Goal: Information Seeking & Learning: Learn about a topic

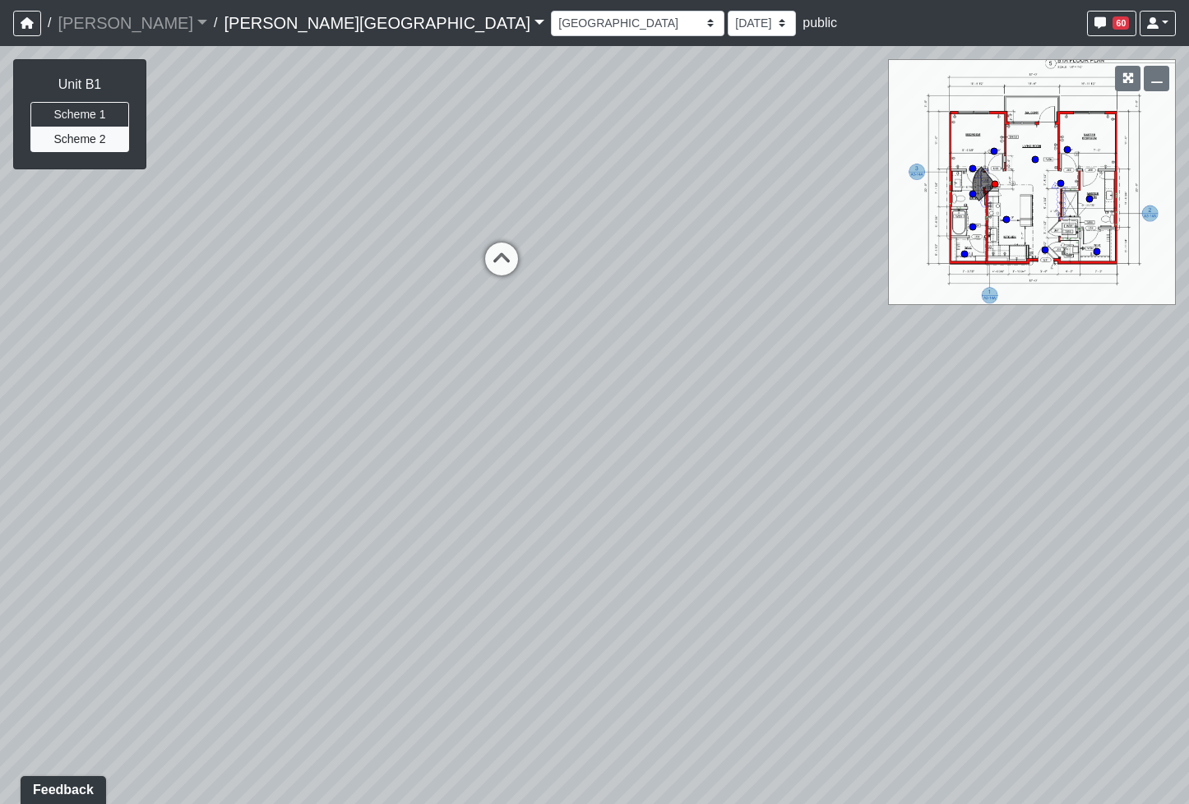
drag, startPoint x: 538, startPoint y: 432, endPoint x: 1187, endPoint y: 364, distance: 652.2
click at [1188, 360] on html "/ [PERSON_NAME] Loading... / [PERSON_NAME][GEOGRAPHIC_DATA] [PERSON_NAME][GEOGR…" at bounding box center [594, 402] width 1189 height 804
drag, startPoint x: 1043, startPoint y: 395, endPoint x: 1317, endPoint y: 440, distance: 277.3
click at [1188, 440] on html "/ [PERSON_NAME] Loading... / [PERSON_NAME][GEOGRAPHIC_DATA] [PERSON_NAME][GEOGR…" at bounding box center [594, 402] width 1189 height 804
drag, startPoint x: 585, startPoint y: 490, endPoint x: 987, endPoint y: 426, distance: 407.1
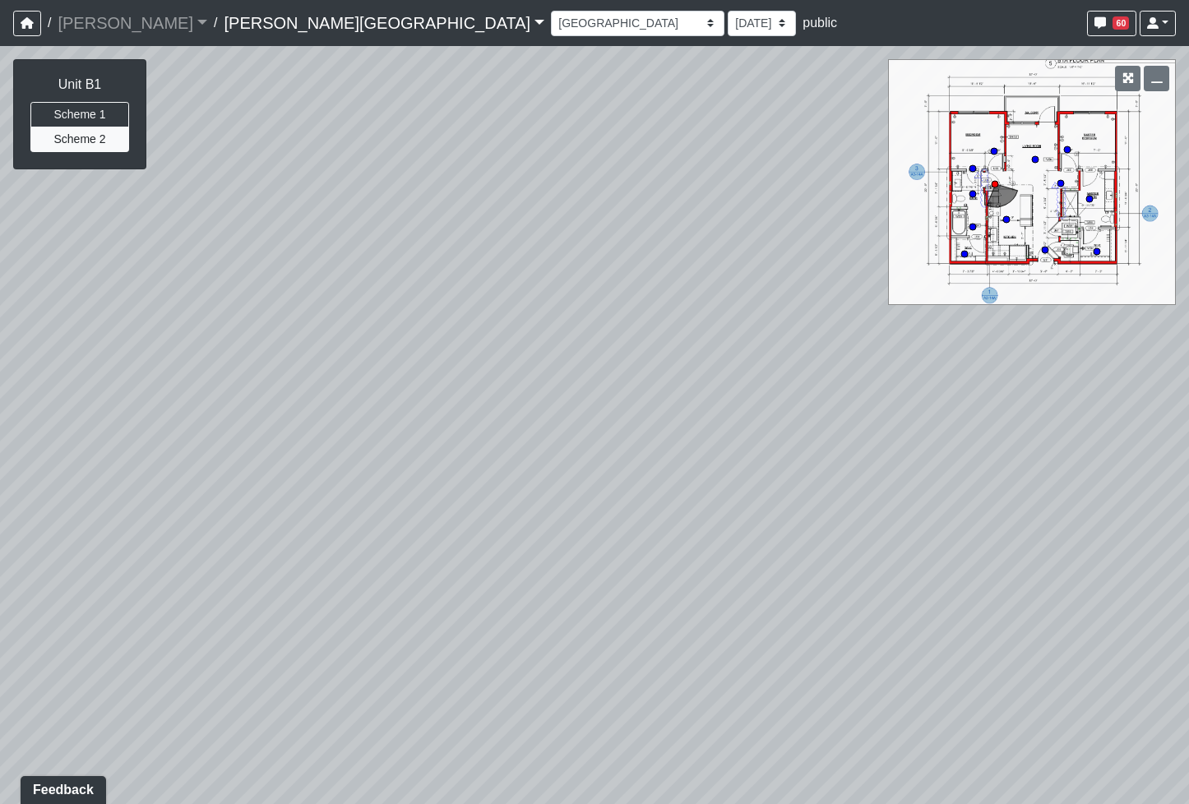
click at [987, 426] on div "Loading... Pool Loungers Loading... Pool Walkway 2 Loading... Created by [PERSO…" at bounding box center [594, 425] width 1189 height 758
drag, startPoint x: 665, startPoint y: 506, endPoint x: 695, endPoint y: 483, distance: 38.0
click at [695, 484] on div "Loading... Pool Loungers Loading... Pool Walkway 2 Loading... Created by [PERSO…" at bounding box center [594, 425] width 1189 height 758
drag, startPoint x: 397, startPoint y: 449, endPoint x: 778, endPoint y: 479, distance: 381.8
click at [778, 479] on div "Loading... Pool Loungers Loading... Pool Walkway 2 Loading... Created by [PERSO…" at bounding box center [594, 425] width 1189 height 758
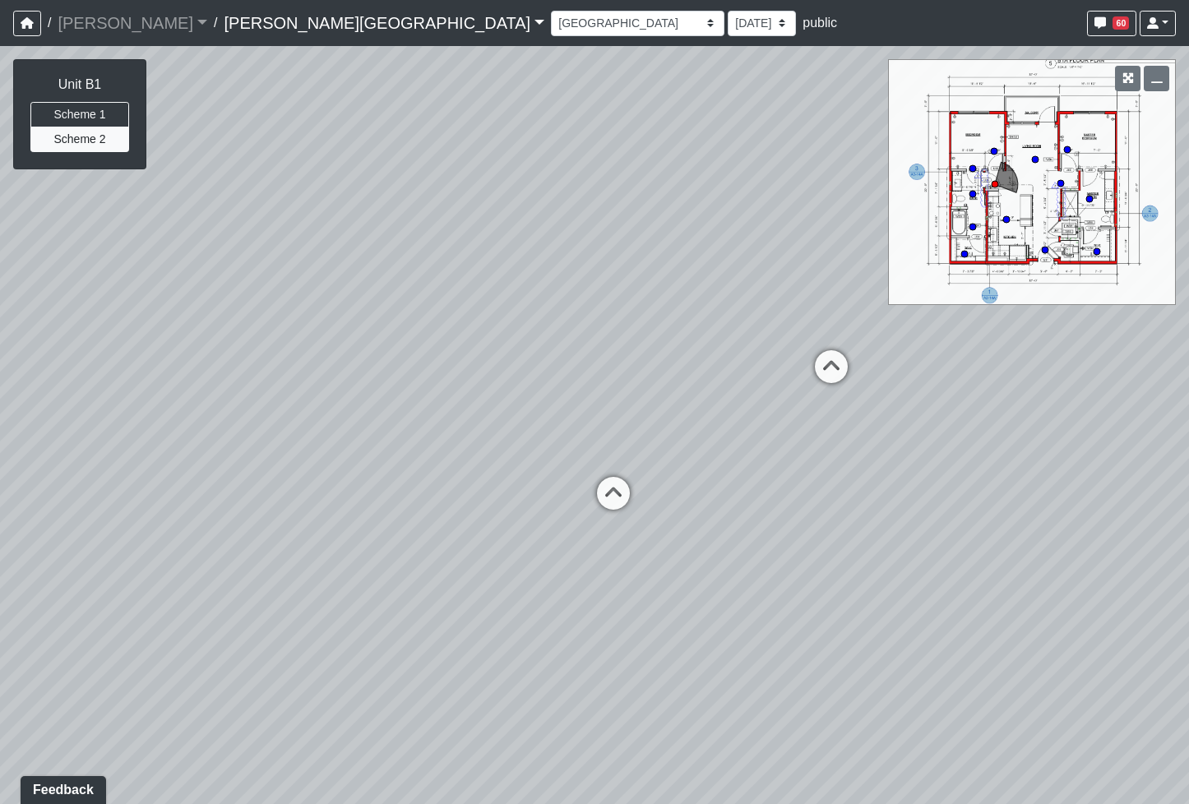
drag, startPoint x: 221, startPoint y: 452, endPoint x: 885, endPoint y: 399, distance: 665.6
click at [885, 399] on div "Loading... Pool Loungers Loading... Pool Walkway 2 Loading... Created by [PERSO…" at bounding box center [594, 425] width 1189 height 758
click at [617, 486] on icon at bounding box center [613, 500] width 49 height 49
select select "tZfE4yJjZzXZPE9NBs2SrZ"
drag, startPoint x: 495, startPoint y: 471, endPoint x: 1185, endPoint y: 489, distance: 690.0
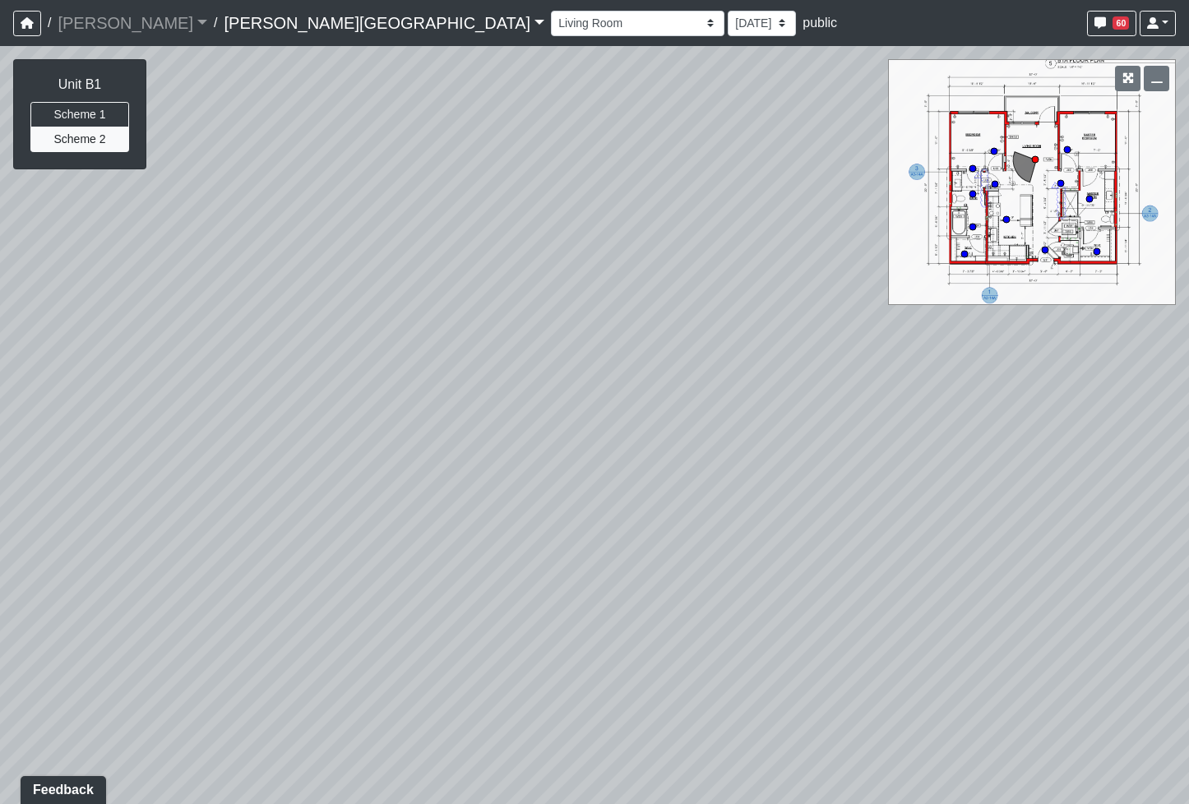
click at [1185, 489] on div "Loading... Pool Loungers Loading... Pool Walkway 2 Loading... Created by [PERSO…" at bounding box center [594, 425] width 1189 height 758
drag, startPoint x: 577, startPoint y: 504, endPoint x: 894, endPoint y: 335, distance: 358.6
click at [890, 336] on div "Loading... Pool Loungers Loading... Pool Walkway 2 Loading... Created by [PERSO…" at bounding box center [594, 425] width 1189 height 758
drag, startPoint x: 418, startPoint y: 541, endPoint x: 872, endPoint y: 503, distance: 456.2
click at [889, 506] on div "Loading... Pool Loungers Loading... Pool Walkway 2 Loading... Created by [PERSO…" at bounding box center [594, 425] width 1189 height 758
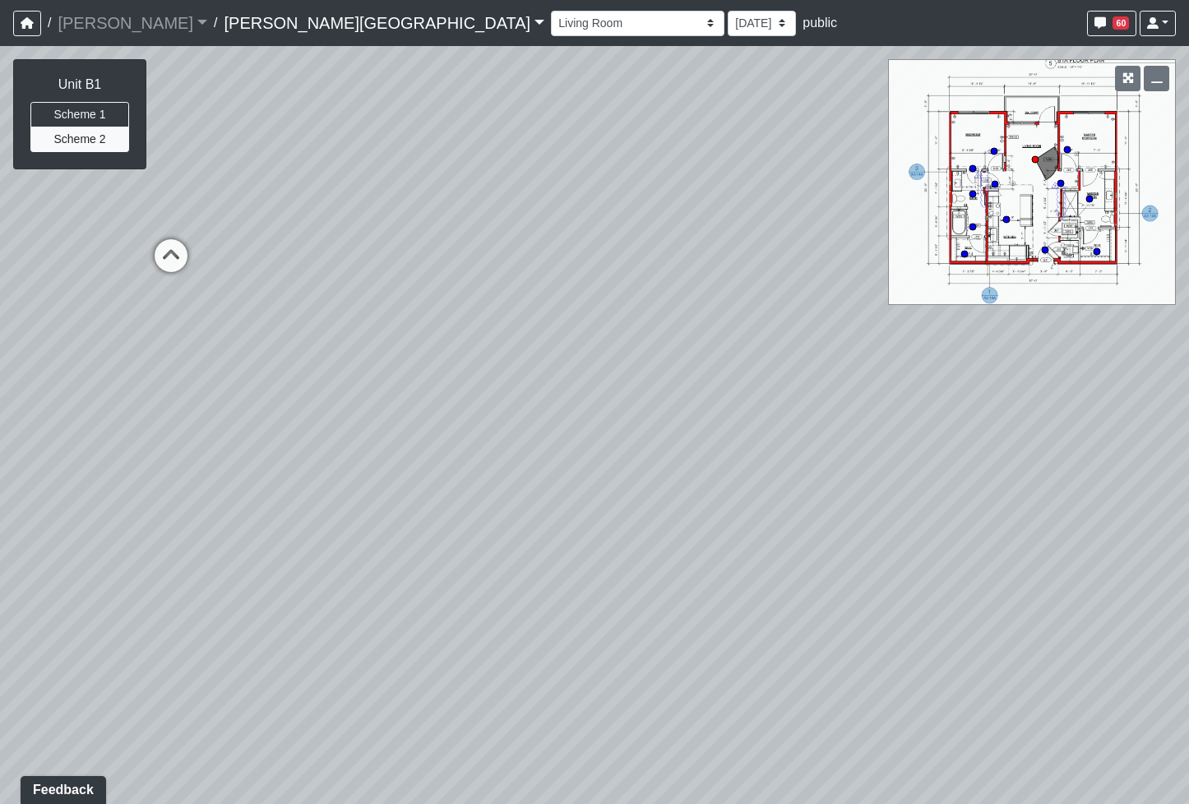
click at [626, 411] on div "Loading... Pool Loungers Loading... Pool Walkway 2 Loading... Created by [PERSO…" at bounding box center [594, 425] width 1189 height 758
click at [659, 649] on div "Loading... Pool Loungers Loading... Pool Walkway 2 Loading... Created by [PERSO…" at bounding box center [594, 425] width 1189 height 758
drag, startPoint x: 548, startPoint y: 506, endPoint x: 534, endPoint y: 711, distance: 205.1
click at [534, 711] on div "Loading... Pool Loungers Loading... Pool Walkway 2 Loading... Created by [PERSO…" at bounding box center [594, 425] width 1189 height 758
click at [728, 31] on select "[DATE] [DATE] [DATE] [DATE] [DATE] [DATE] [DATE] [DATE] [DATE] [DATE] [DATE]" at bounding box center [762, 23] width 68 height 25
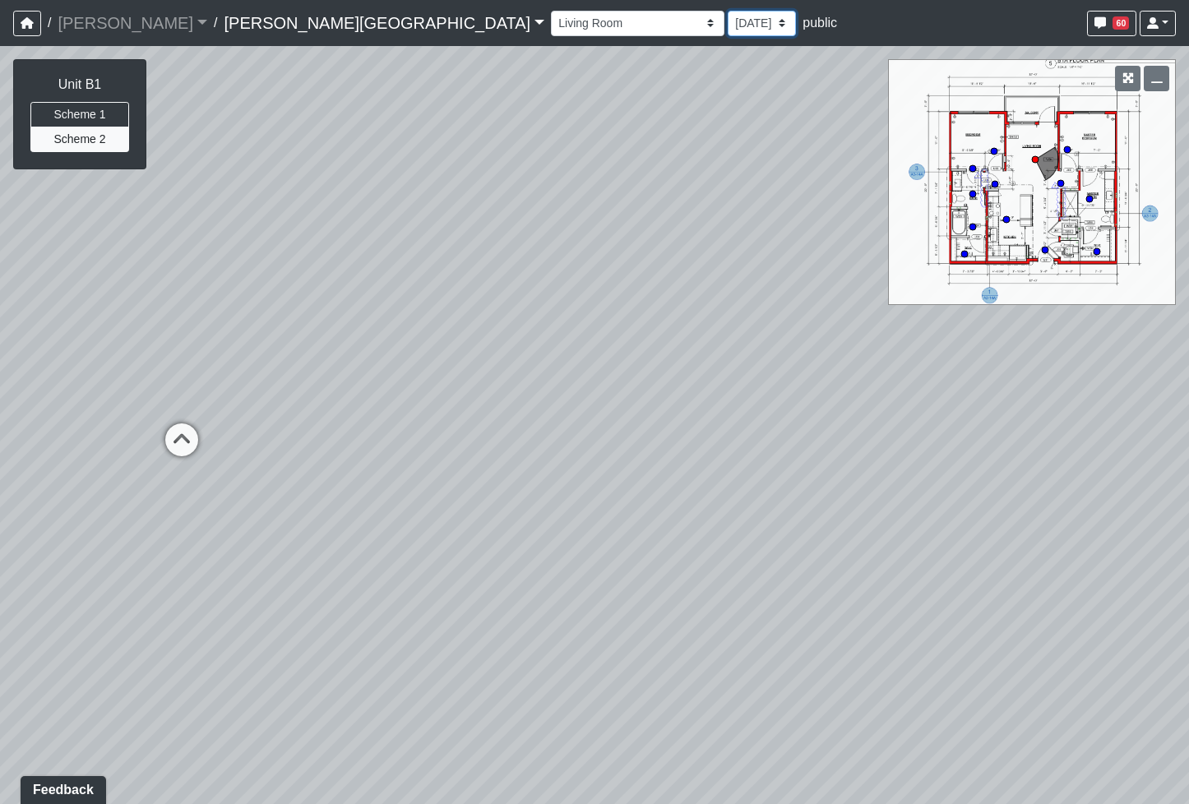
click at [728, 11] on select "[DATE] [DATE] [DATE] [DATE] [DATE] [DATE] [DATE] [DATE] [DATE] [DATE] [DATE]" at bounding box center [762, 23] width 68 height 25
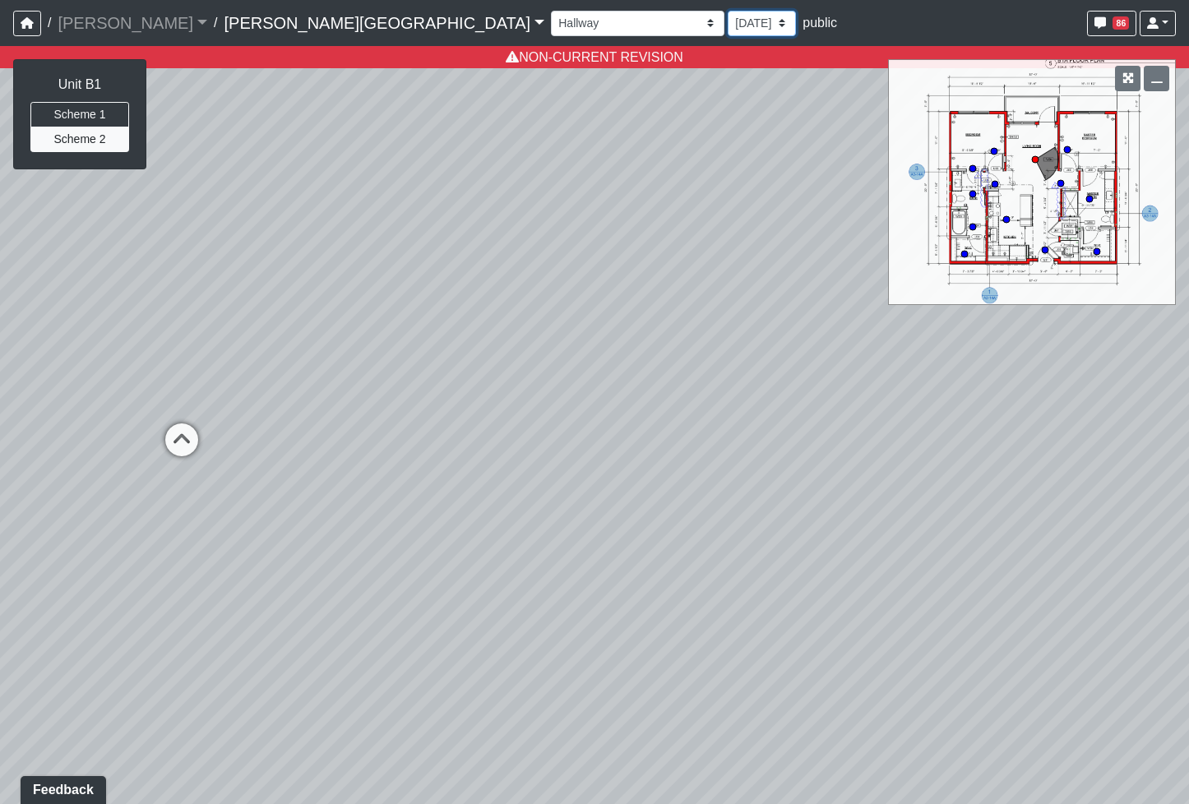
click at [728, 33] on select "[DATE] [DATE] [DATE] [DATE] [DATE] [DATE] [DATE] [DATE] [DATE] [DATE] [DATE]" at bounding box center [762, 23] width 68 height 25
click at [728, 11] on select "[DATE] [DATE] [DATE] [DATE] [DATE] [DATE] [DATE] [DATE] [DATE] [DATE] [DATE]" at bounding box center [762, 23] width 68 height 25
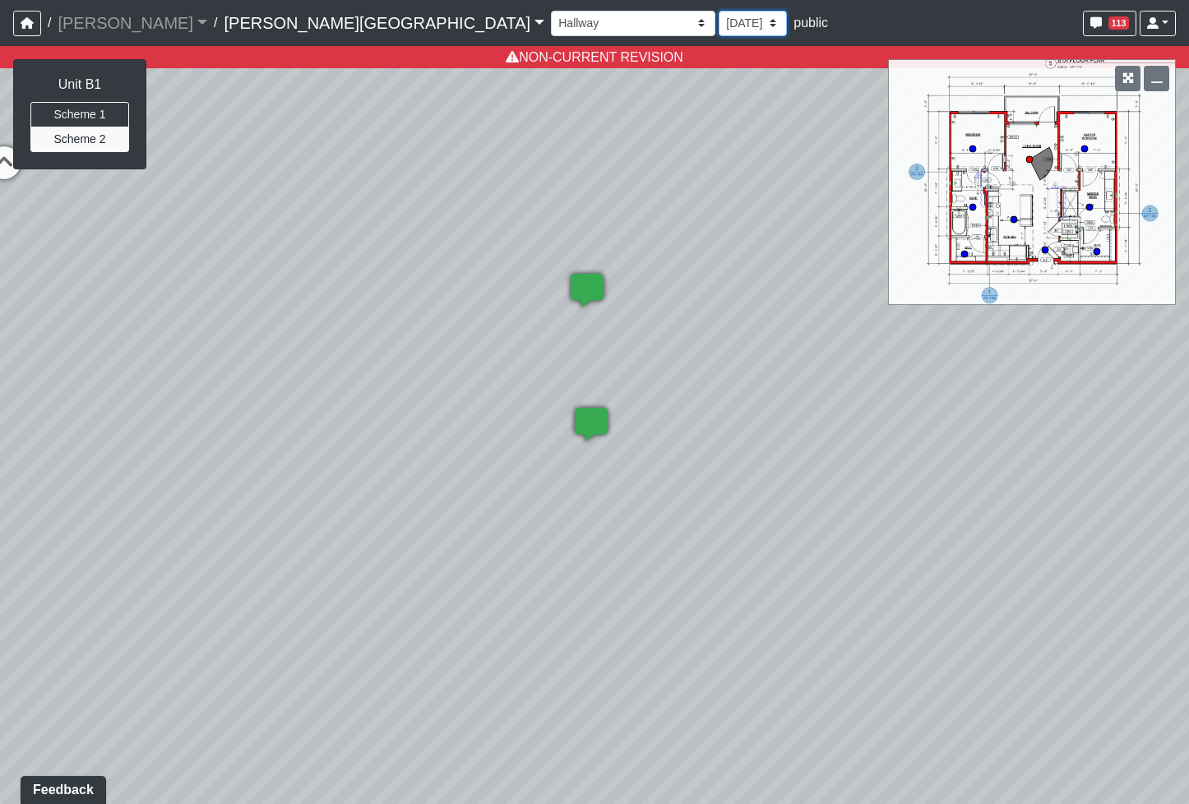
click at [719, 24] on select "[DATE] [DATE] [DATE] [DATE] [DATE] [DATE] [DATE] [DATE] [DATE] [DATE] [DATE]" at bounding box center [753, 23] width 68 height 25
click at [719, 11] on select "[DATE] [DATE] [DATE] [DATE] [DATE] [DATE] [DATE] [DATE] [DATE] [DATE] [DATE]" at bounding box center [753, 23] width 68 height 25
click at [719, 24] on select "[DATE] [DATE] [DATE] [DATE] [DATE] [DATE] [DATE] [DATE] [DATE] [DATE] [DATE]" at bounding box center [753, 23] width 68 height 25
click at [719, 11] on select "[DATE] [DATE] [DATE] [DATE] [DATE] [DATE] [DATE] [DATE] [DATE] [DATE] [DATE]" at bounding box center [753, 23] width 68 height 25
click at [719, 29] on select "[DATE] [DATE] [DATE] [DATE] [DATE] [DATE] [DATE] [DATE] [DATE] [DATE] [DATE]" at bounding box center [753, 23] width 68 height 25
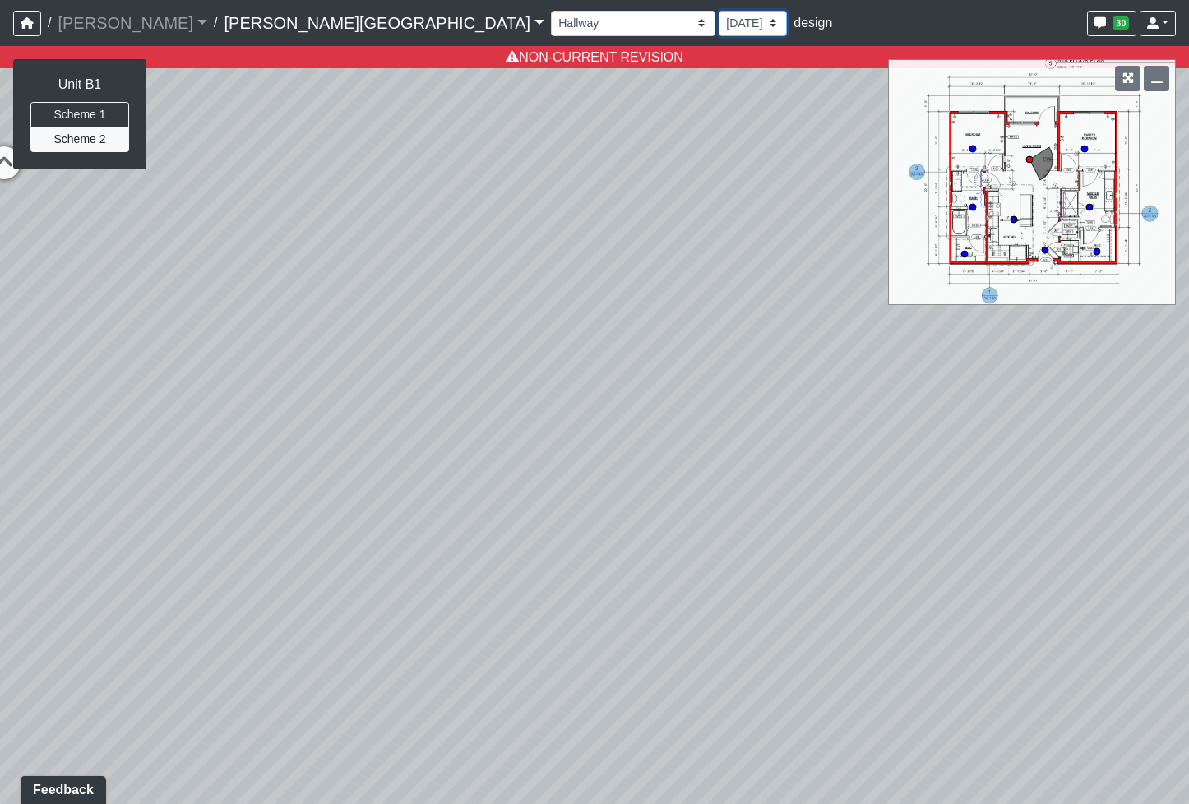
click at [719, 11] on select "[DATE] [DATE] [DATE] [DATE] [DATE] [DATE] [DATE] [DATE] [DATE] [DATE] [DATE]" at bounding box center [753, 23] width 68 height 25
click at [728, 23] on select "[DATE] [DATE] [DATE] [DATE] [DATE] [DATE] [DATE] [DATE] [DATE] [DATE] [DATE]" at bounding box center [762, 23] width 68 height 25
click at [728, 11] on select "[DATE] [DATE] [DATE] [DATE] [DATE] [DATE] [DATE] [DATE] [DATE] [DATE] [DATE]" at bounding box center [762, 23] width 68 height 25
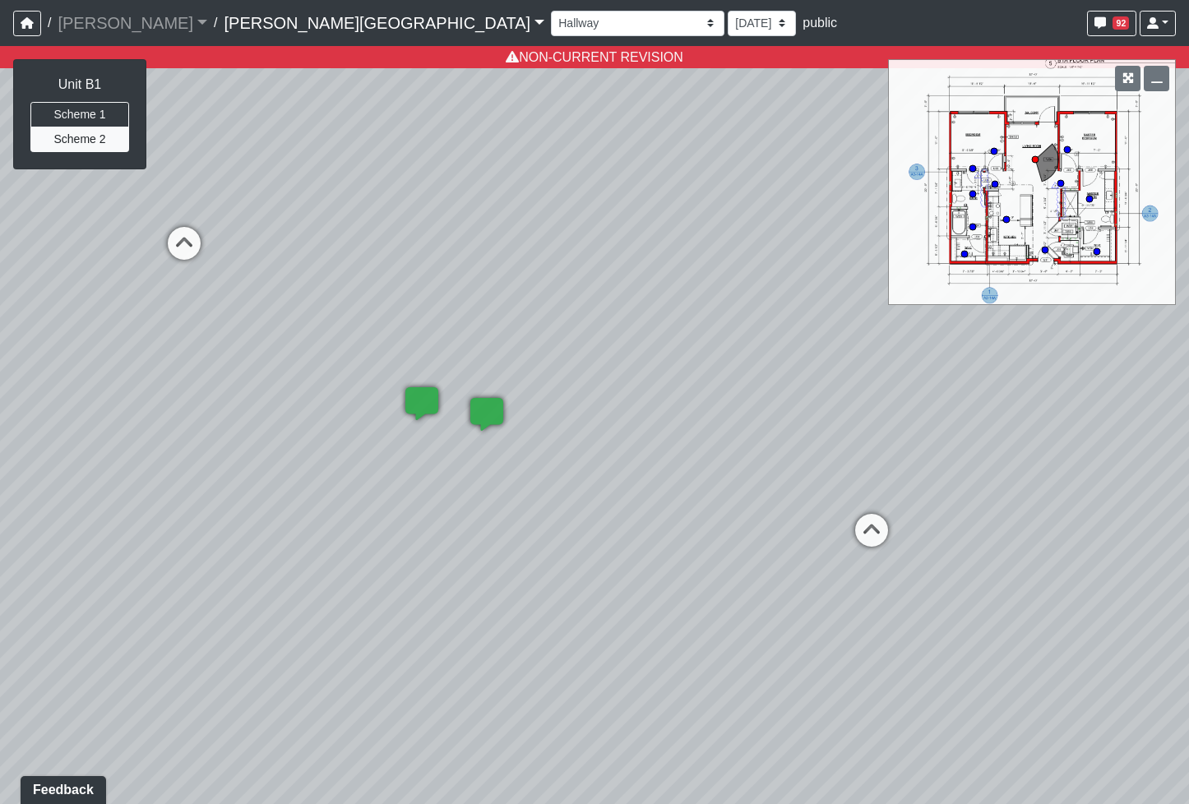
drag, startPoint x: 847, startPoint y: 480, endPoint x: 936, endPoint y: 384, distance: 130.9
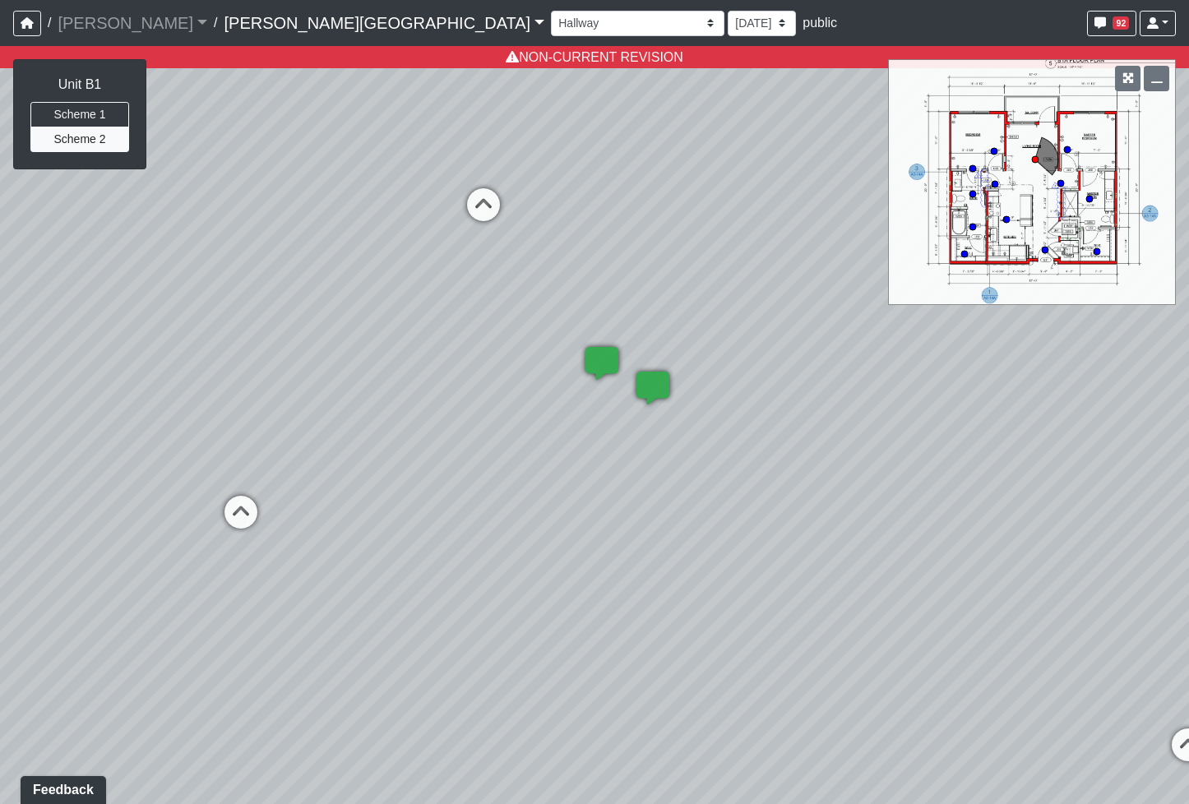
drag, startPoint x: 602, startPoint y: 441, endPoint x: 844, endPoint y: 427, distance: 242.9
click at [844, 427] on div "Loading... Pool Loungers Loading... Pool Walkway 2 Loading... Created by [PERSO…" at bounding box center [594, 425] width 1189 height 758
drag, startPoint x: 691, startPoint y: 437, endPoint x: 842, endPoint y: 490, distance: 160.4
click at [842, 490] on div "Loading... Pool Loungers Loading... Pool Walkway 2 Loading... Created by [PERSO…" at bounding box center [594, 425] width 1189 height 758
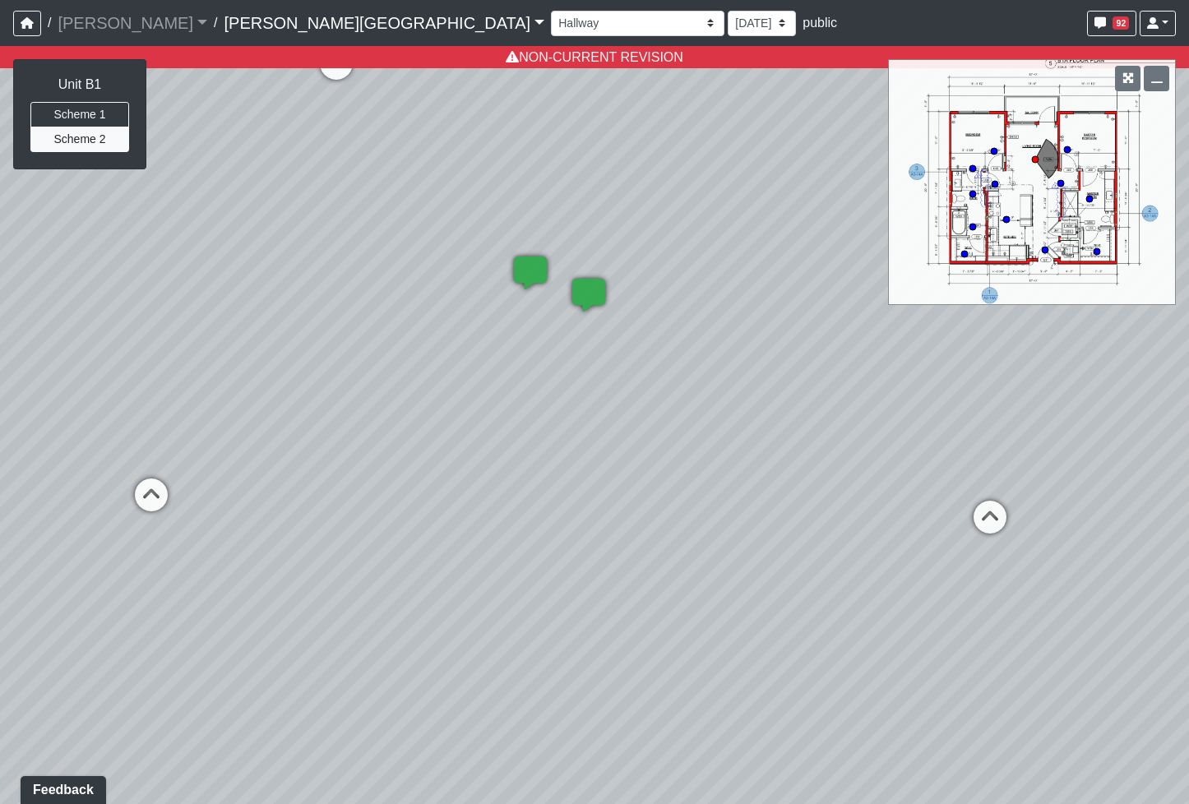
drag, startPoint x: 996, startPoint y: 435, endPoint x: 763, endPoint y: 333, distance: 254.0
click at [763, 333] on div "Loading... Pool Loungers Loading... Pool Walkway 2 Loading... Created by [PERSO…" at bounding box center [594, 425] width 1189 height 758
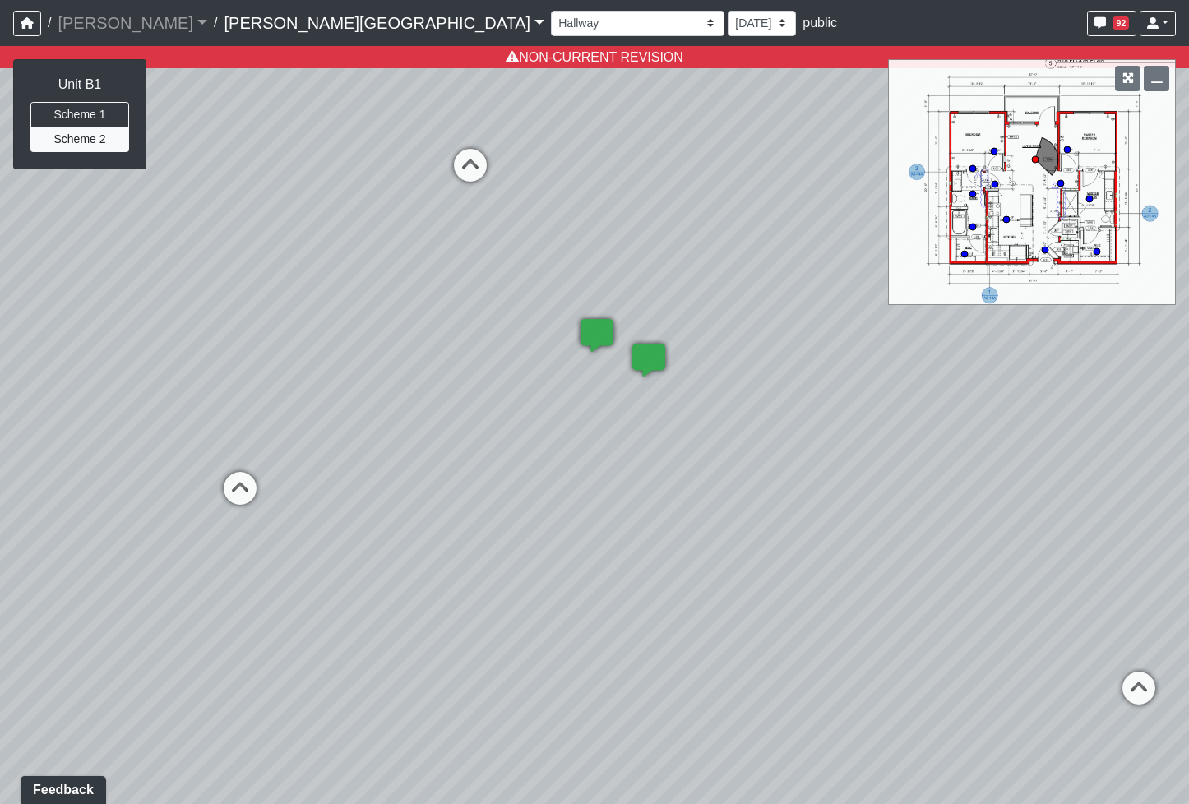
drag, startPoint x: 772, startPoint y: 426, endPoint x: 869, endPoint y: 425, distance: 97.0
click at [873, 432] on div "Loading... Pool Loungers Loading... Pool Walkway 2 Loading... Created by [PERSO…" at bounding box center [594, 425] width 1189 height 758
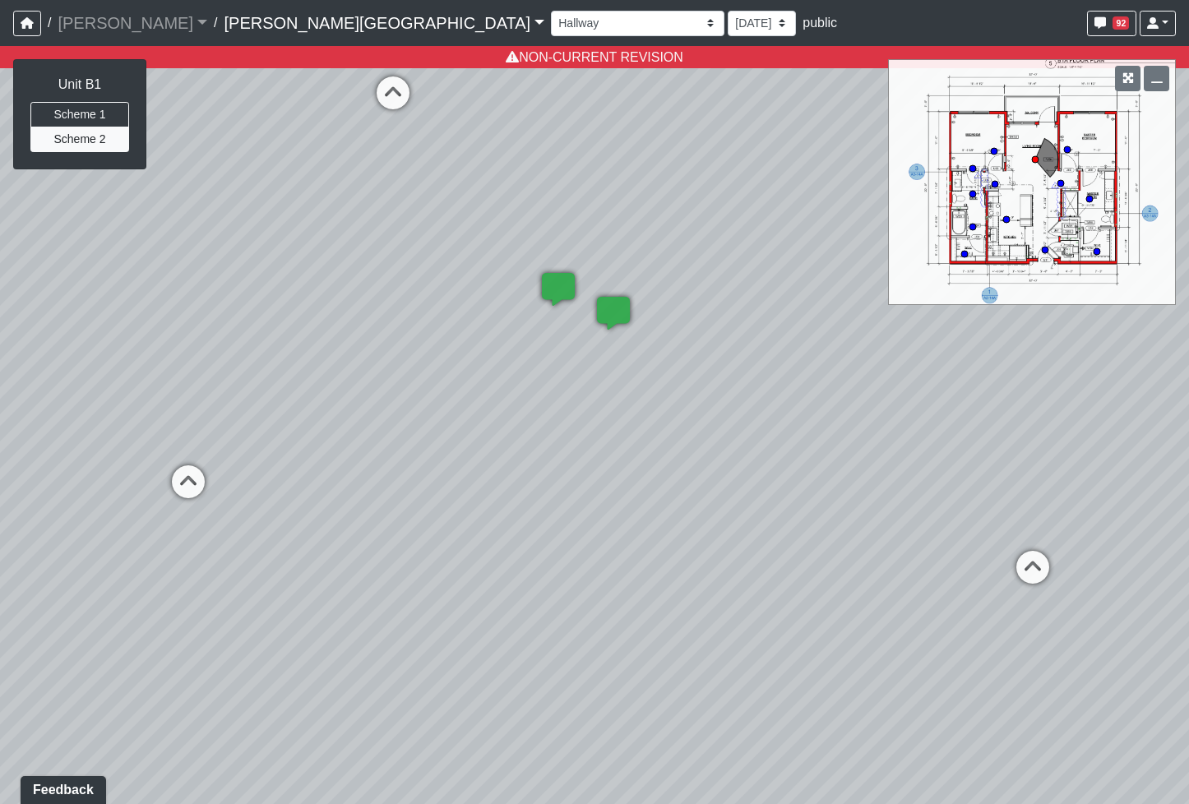
drag, startPoint x: 862, startPoint y: 421, endPoint x: 799, endPoint y: 379, distance: 75.9
click at [800, 377] on div "Loading... Pool Loungers Loading... Pool Walkway 2 Loading... Created by [PERSO…" at bounding box center [594, 425] width 1189 height 758
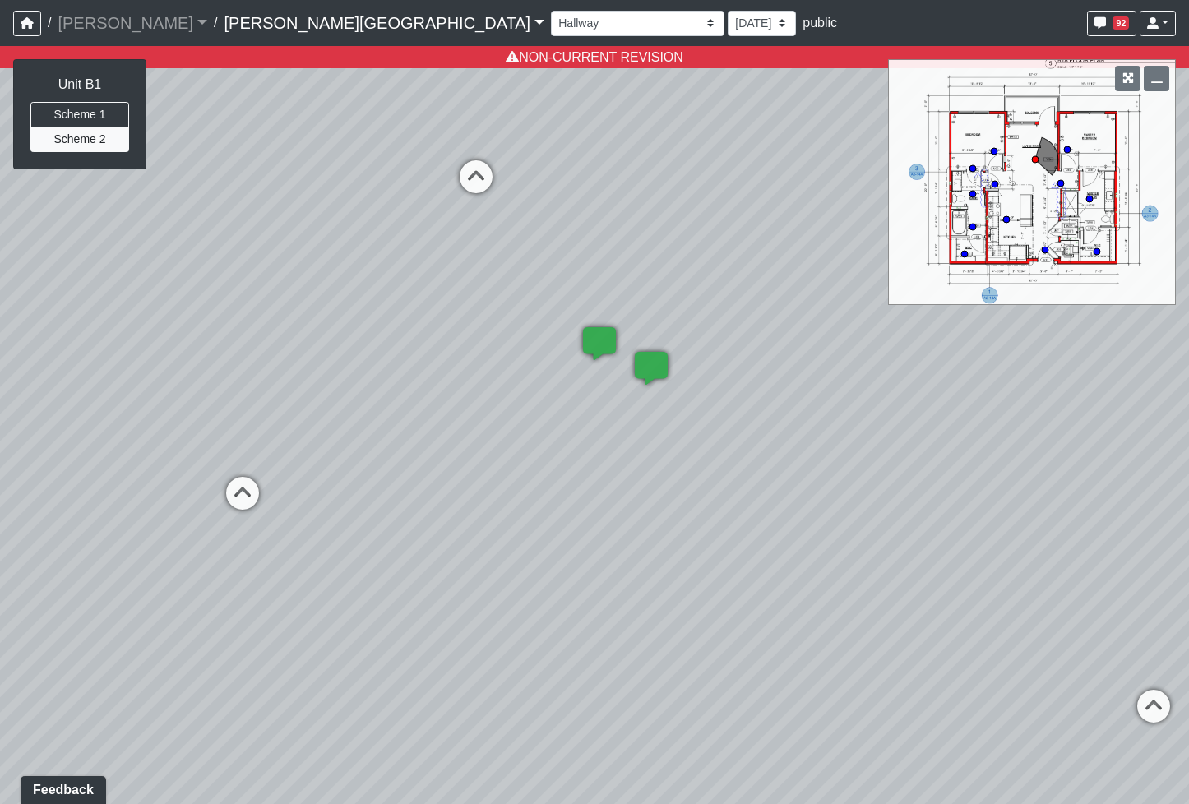
drag, startPoint x: 783, startPoint y: 612, endPoint x: 823, endPoint y: 660, distance: 61.9
click at [823, 660] on div "Loading... Pool Loungers Loading... Pool Walkway 2 Loading... Created by [PERSO…" at bounding box center [594, 425] width 1189 height 758
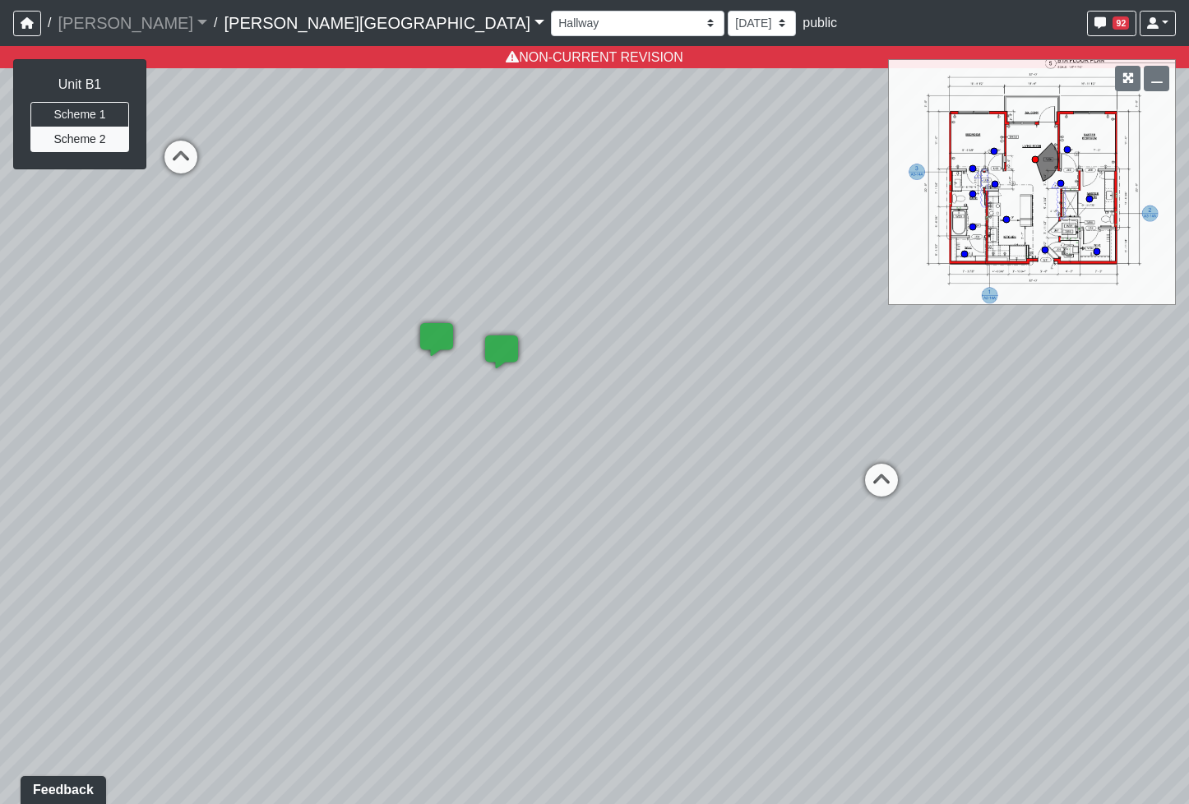
drag, startPoint x: 693, startPoint y: 469, endPoint x: 466, endPoint y: 469, distance: 226.9
click at [446, 460] on div "Loading... Pool Loungers Loading... Pool Walkway 2 Loading... Created by [PERSO…" at bounding box center [594, 425] width 1189 height 758
drag, startPoint x: 532, startPoint y: 551, endPoint x: 552, endPoint y: 315, distance: 236.8
click at [552, 315] on div "Loading... Pool Loungers Loading... Pool Walkway 2 Loading... Created by [PERSO…" at bounding box center [594, 425] width 1189 height 758
click at [728, 16] on select "[DATE] [DATE] [DATE] [DATE] [DATE] [DATE] [DATE] [DATE] [DATE] [DATE] [DATE]" at bounding box center [762, 23] width 68 height 25
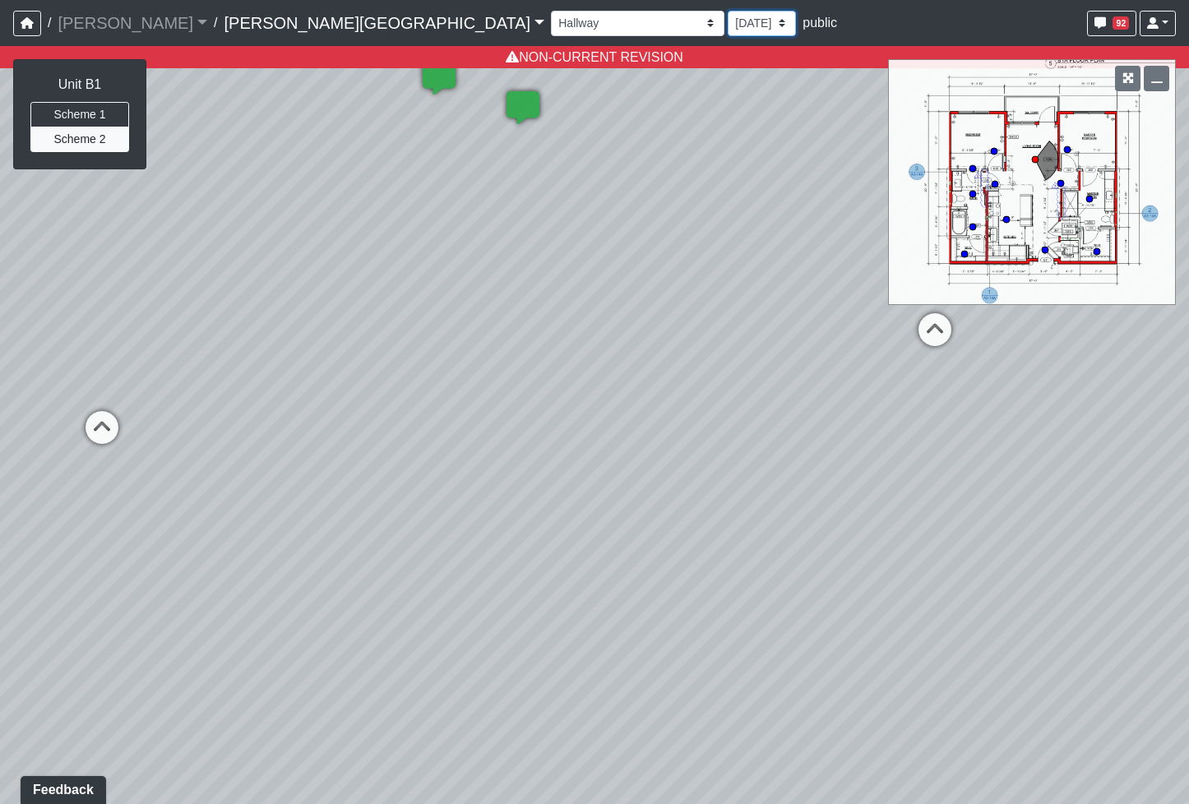
click at [728, 11] on select "[DATE] [DATE] [DATE] [DATE] [DATE] [DATE] [DATE] [DATE] [DATE] [DATE] [DATE]" at bounding box center [762, 23] width 68 height 25
click at [728, 22] on select "[DATE] [DATE] [DATE] [DATE] [DATE] [DATE] [DATE] [DATE] [DATE] [DATE] [DATE]" at bounding box center [762, 23] width 68 height 25
select select "sndUuGPsUkcLAeJy7fM1d7"
click at [728, 11] on select "[DATE] [DATE] [DATE] [DATE] [DATE] [DATE] [DATE] [DATE] [DATE] [DATE] [DATE]" at bounding box center [762, 23] width 68 height 25
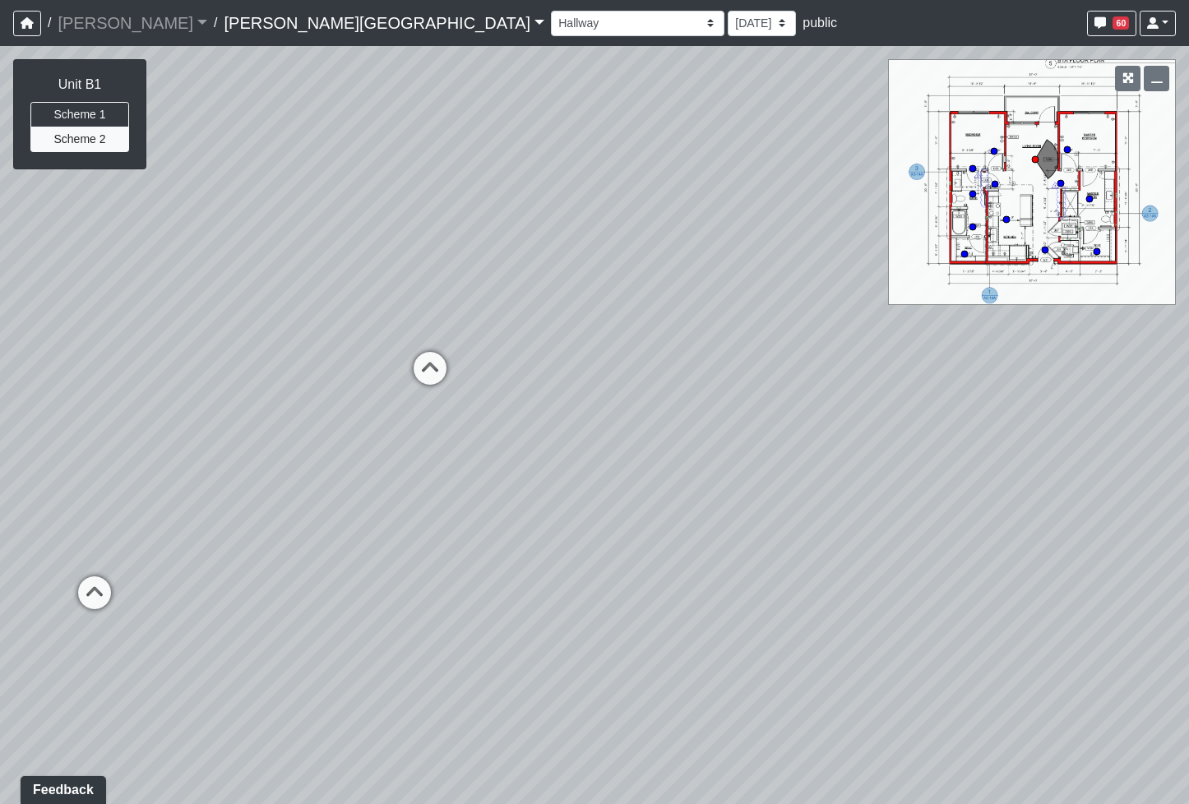
drag, startPoint x: 651, startPoint y: 276, endPoint x: 698, endPoint y: 471, distance: 200.4
click at [698, 471] on div "Loading... Pool Loungers Loading... Pool Walkway 2 Loading... Created by [PERSO…" at bounding box center [594, 425] width 1189 height 758
drag, startPoint x: 705, startPoint y: 634, endPoint x: 648, endPoint y: 365, distance: 274.7
click at [648, 365] on div "Loading... Pool Loungers Loading... Pool Walkway 2 Loading... Created by [PERSO…" at bounding box center [594, 425] width 1189 height 758
